Goal: Task Accomplishment & Management: Manage account settings

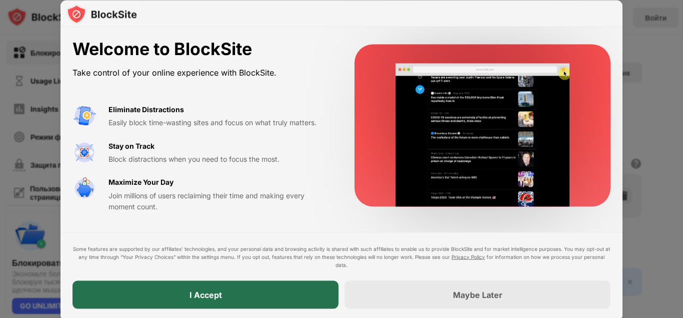
click at [290, 293] on div "I Accept" at bounding box center [206, 294] width 266 height 28
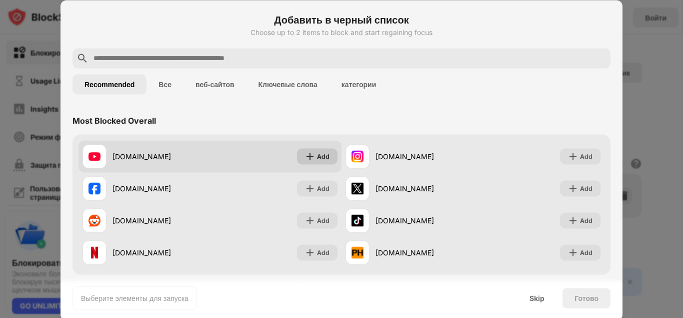
click at [309, 157] on img at bounding box center [310, 156] width 10 height 10
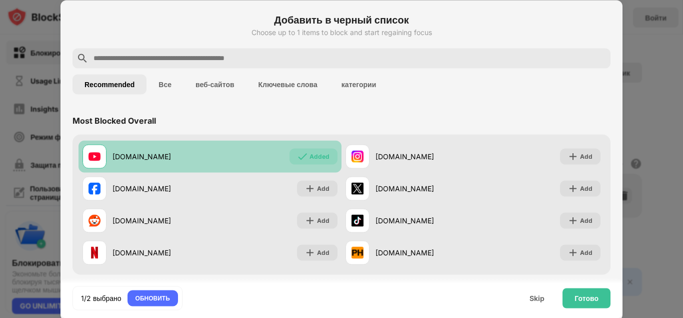
click at [310, 159] on div "Added" at bounding box center [320, 156] width 20 height 10
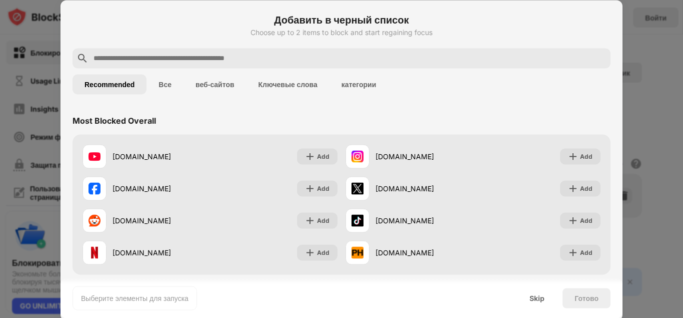
click at [212, 63] on input "text" at bounding box center [350, 58] width 514 height 12
paste input "**********"
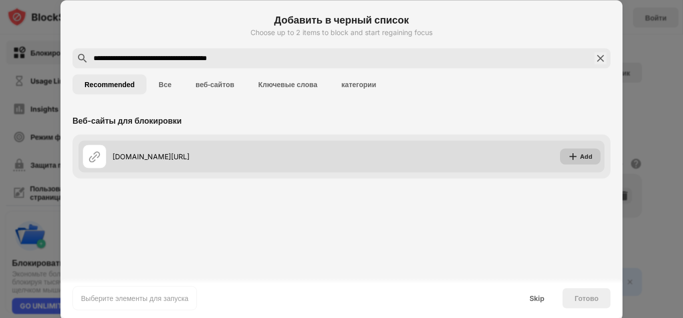
type input "**********"
click at [573, 158] on img at bounding box center [573, 156] width 10 height 10
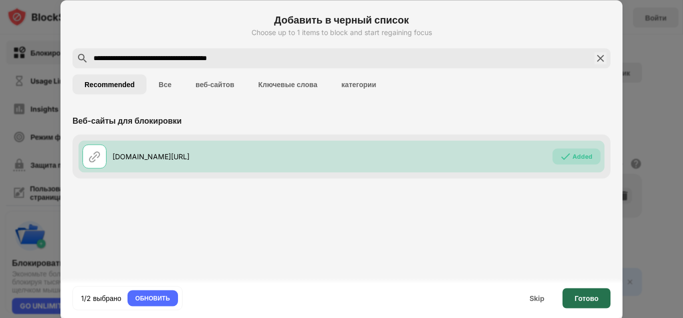
click at [580, 296] on div "Готово" at bounding box center [587, 298] width 24 height 8
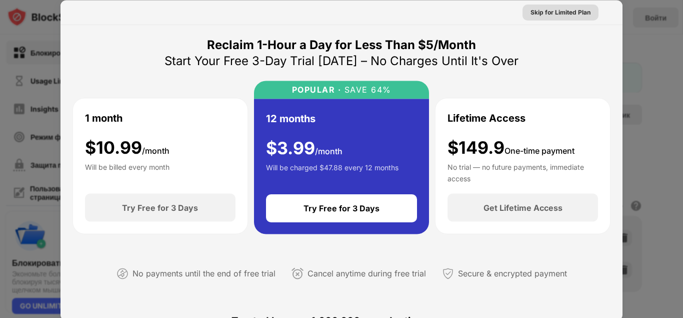
click at [541, 16] on div "Skip for Limited Plan" at bounding box center [561, 12] width 60 height 10
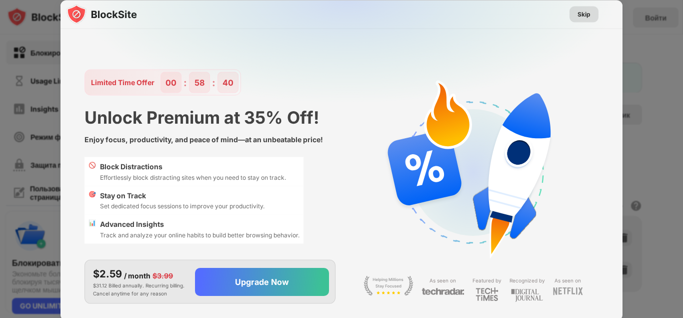
click at [590, 13] on div "Skip" at bounding box center [584, 14] width 13 height 10
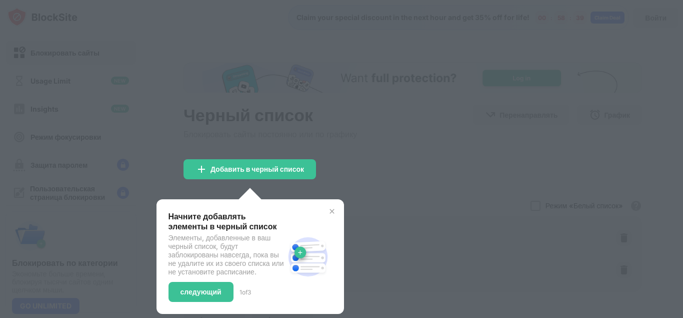
click at [454, 127] on div at bounding box center [341, 159] width 683 height 318
click at [331, 209] on img at bounding box center [332, 211] width 8 height 8
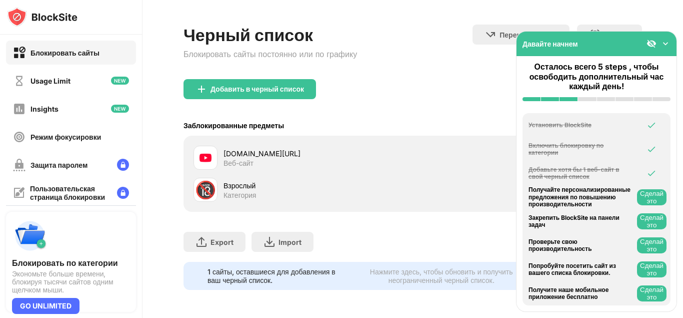
scroll to position [47, 0]
click at [294, 85] on div "Добавить в черный список" at bounding box center [250, 89] width 133 height 20
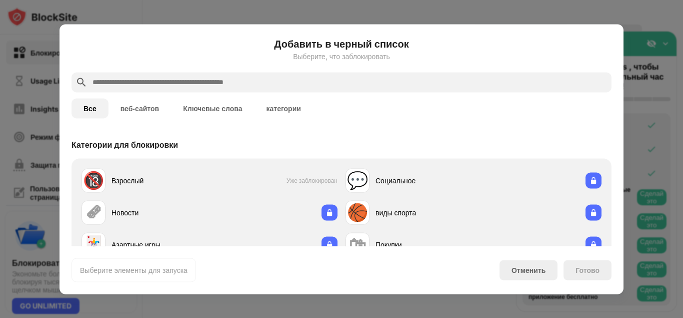
click at [135, 79] on input "text" at bounding box center [350, 82] width 516 height 12
paste input "**********"
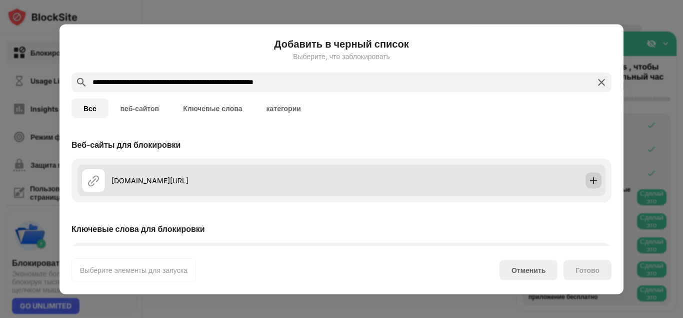
type input "**********"
click at [589, 181] on img at bounding box center [594, 180] width 10 height 10
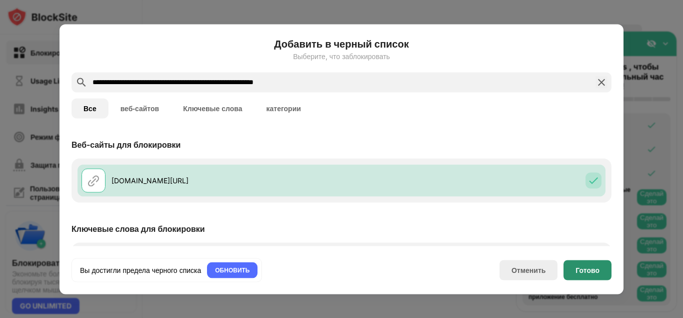
click at [586, 270] on div "Готово" at bounding box center [588, 270] width 24 height 8
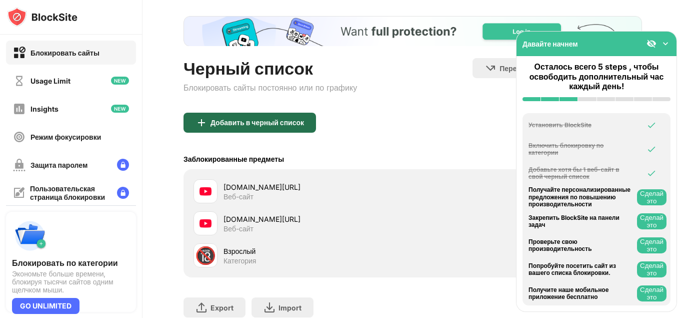
click at [251, 125] on div "Добавить в черный список" at bounding box center [258, 123] width 94 height 8
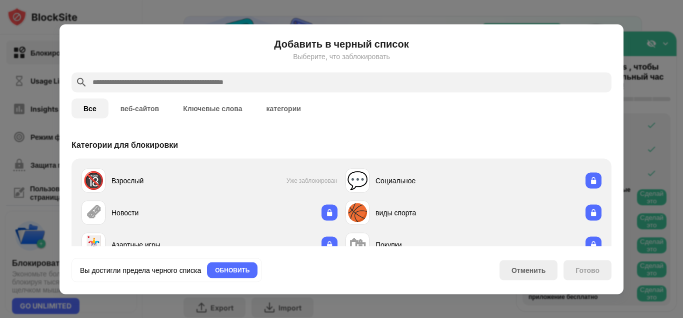
click at [231, 80] on input "text" at bounding box center [350, 82] width 516 height 12
paste input "**********"
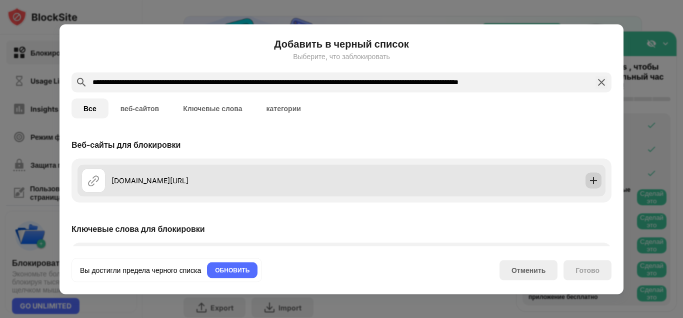
type input "**********"
click at [589, 181] on img at bounding box center [594, 180] width 10 height 10
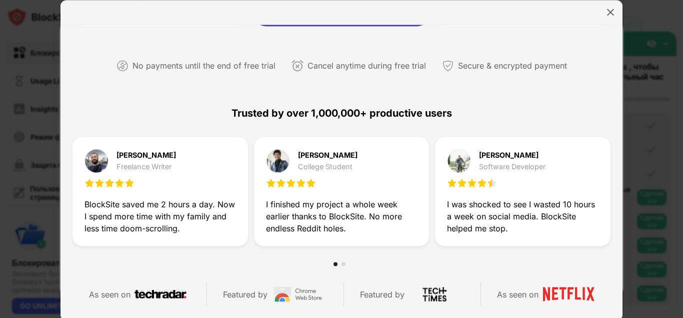
scroll to position [200, 0]
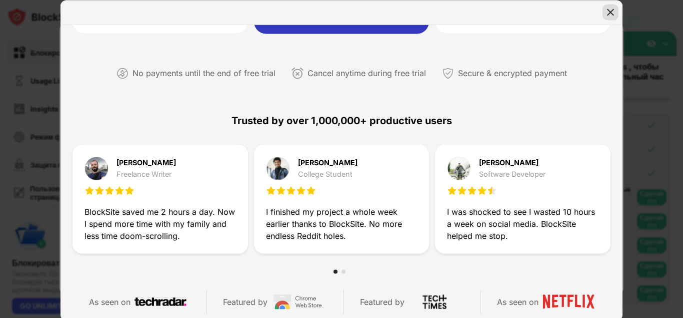
click at [609, 11] on img at bounding box center [611, 12] width 10 height 10
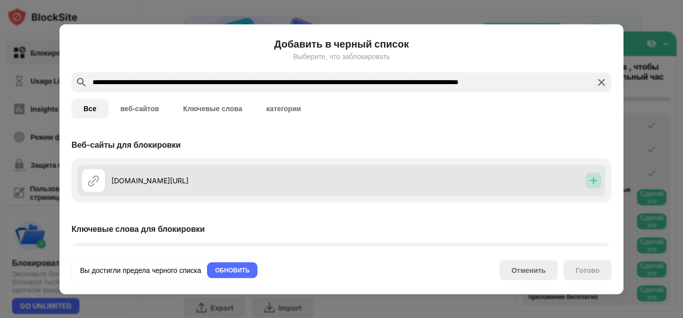
click at [589, 181] on img at bounding box center [594, 180] width 10 height 10
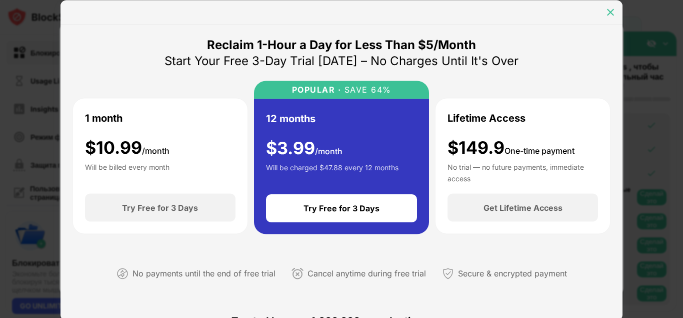
click at [609, 12] on img at bounding box center [611, 12] width 10 height 10
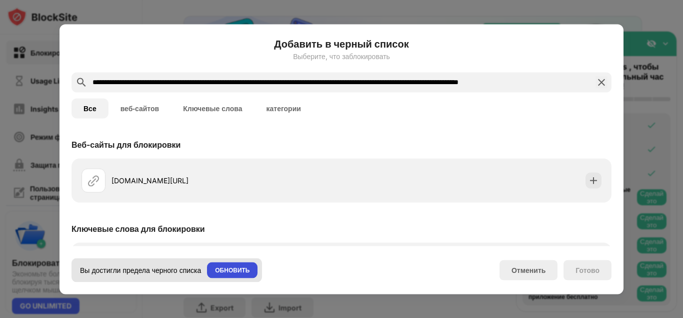
click at [238, 272] on div "ОБНОВИТЬ" at bounding box center [232, 270] width 35 height 10
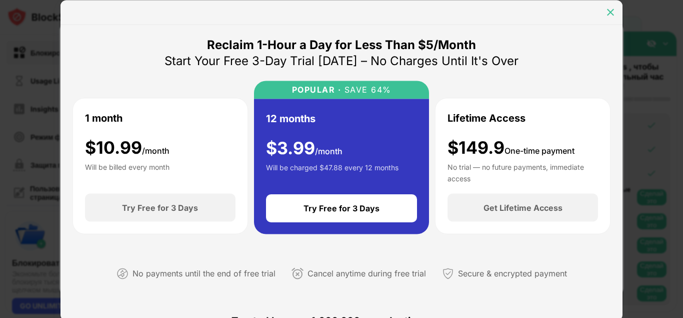
click at [607, 11] on img at bounding box center [611, 12] width 10 height 10
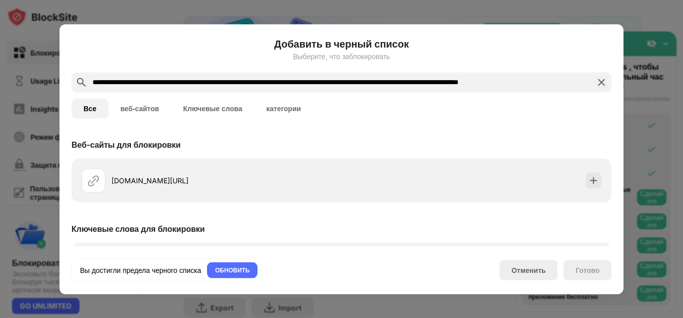
click at [622, 171] on div "**********" at bounding box center [342, 159] width 564 height 270
click at [634, 167] on div at bounding box center [341, 159] width 683 height 318
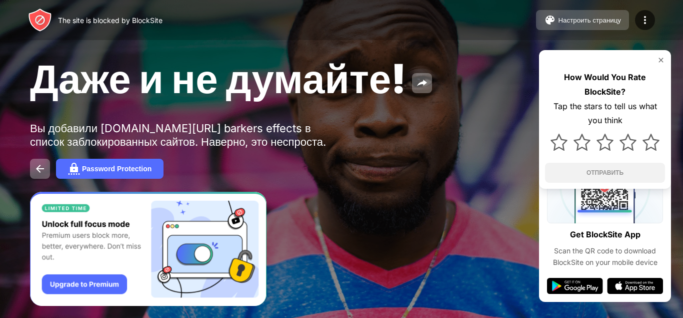
click at [608, 22] on div "Настроить страницу" at bounding box center [589, 21] width 63 height 8
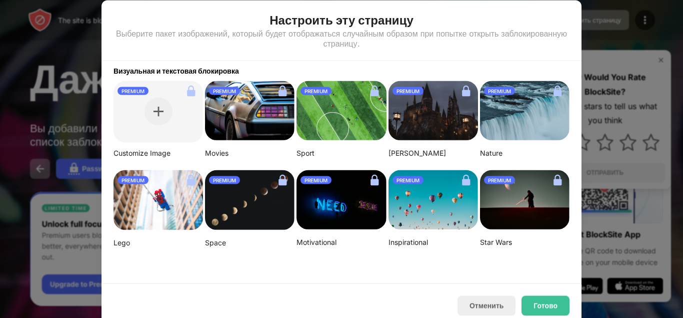
click at [683, 65] on div at bounding box center [341, 159] width 683 height 318
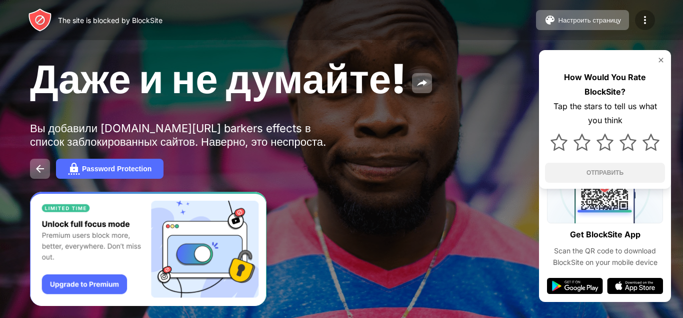
click at [650, 22] on img at bounding box center [645, 20] width 12 height 12
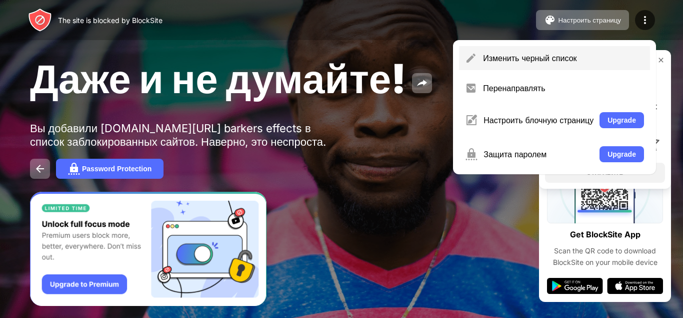
click at [537, 55] on div "Изменить черный список" at bounding box center [563, 58] width 161 height 10
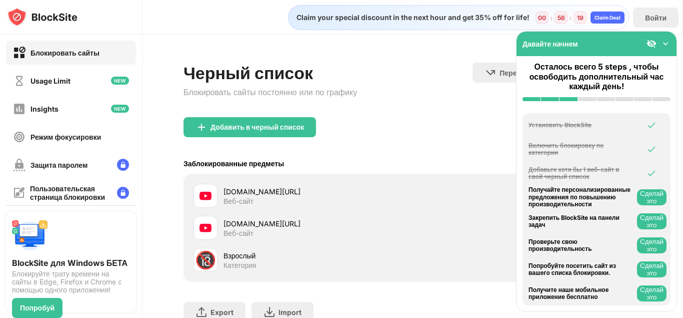
click at [256, 265] on div "Категория" at bounding box center [240, 265] width 33 height 9
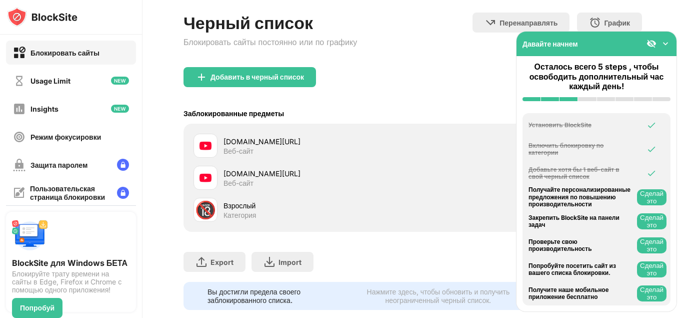
click at [281, 178] on div "youtube.com/results?search_query=the+barkers+effects" at bounding box center [319, 173] width 190 height 11
click at [330, 142] on div "youtube.com/@EffectsForTheBarkers" at bounding box center [319, 141] width 190 height 11
drag, startPoint x: 326, startPoint y: 151, endPoint x: 400, endPoint y: 216, distance: 98.9
click at [400, 216] on div "Взрослый Категория" at bounding box center [319, 210] width 190 height 20
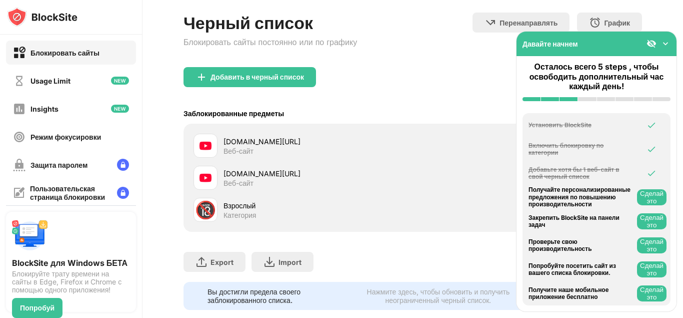
click at [664, 45] on img at bounding box center [666, 44] width 10 height 10
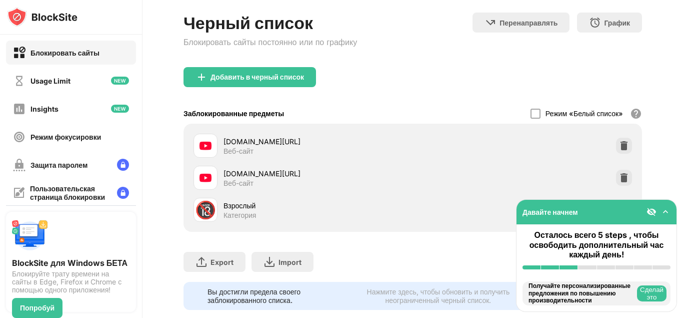
click at [222, 169] on div "youtube.com/results?search_query=the+barkers+effects Веб-сайт" at bounding box center [304, 178] width 220 height 24
click at [255, 168] on div "youtube.com/results?search_query=the+barkers+effects" at bounding box center [319, 173] width 190 height 11
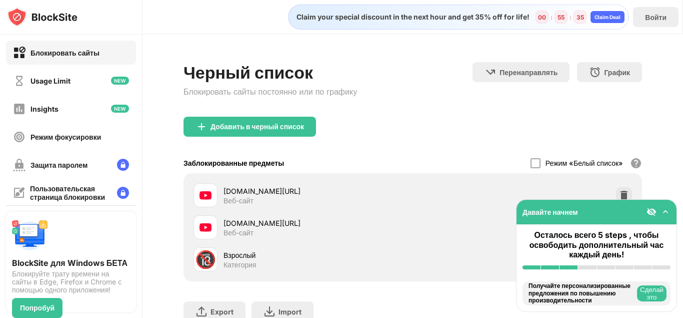
scroll to position [0, 0]
click at [383, 134] on div "Добавить в черный список" at bounding box center [413, 135] width 459 height 36
click at [307, 225] on div "youtube.com/results?search_query=the+barkers+effects" at bounding box center [319, 223] width 190 height 11
click at [282, 222] on div "youtube.com/results?search_query=the+barkers+effects" at bounding box center [319, 223] width 190 height 11
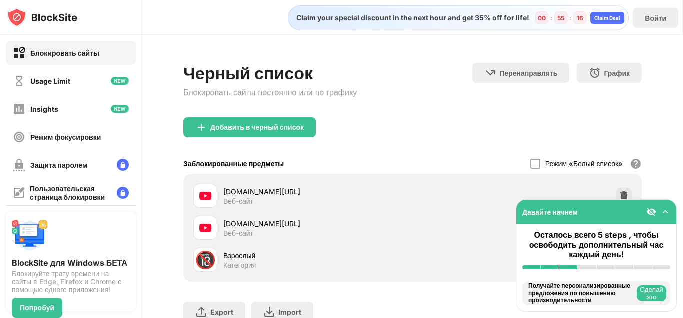
click at [282, 222] on div "youtube.com/results?search_query=the+barkers+effects" at bounding box center [319, 223] width 190 height 11
